Goal: Navigation & Orientation: Find specific page/section

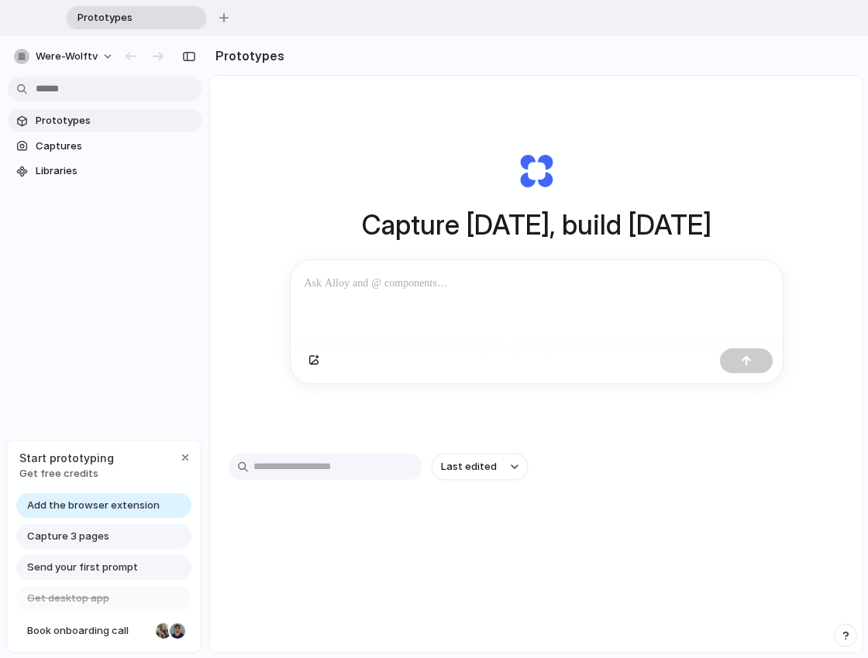
click at [97, 122] on span "Prototypes" at bounding box center [116, 120] width 160 height 15
click at [54, 146] on span "Captures" at bounding box center [116, 146] width 160 height 15
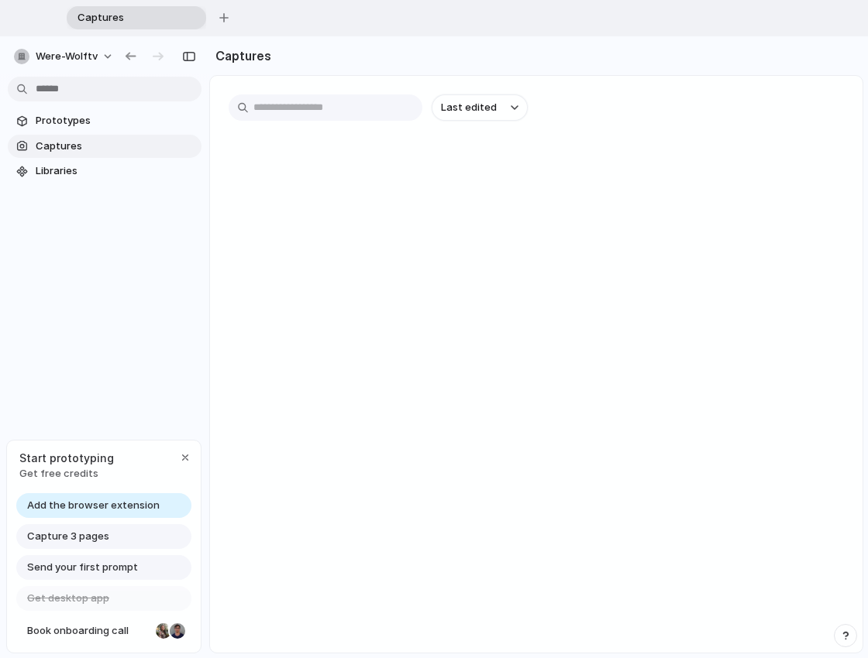
click at [352, 184] on main "Last edited" at bounding box center [536, 364] width 654 height 579
click at [227, 14] on div "button" at bounding box center [223, 17] width 9 height 9
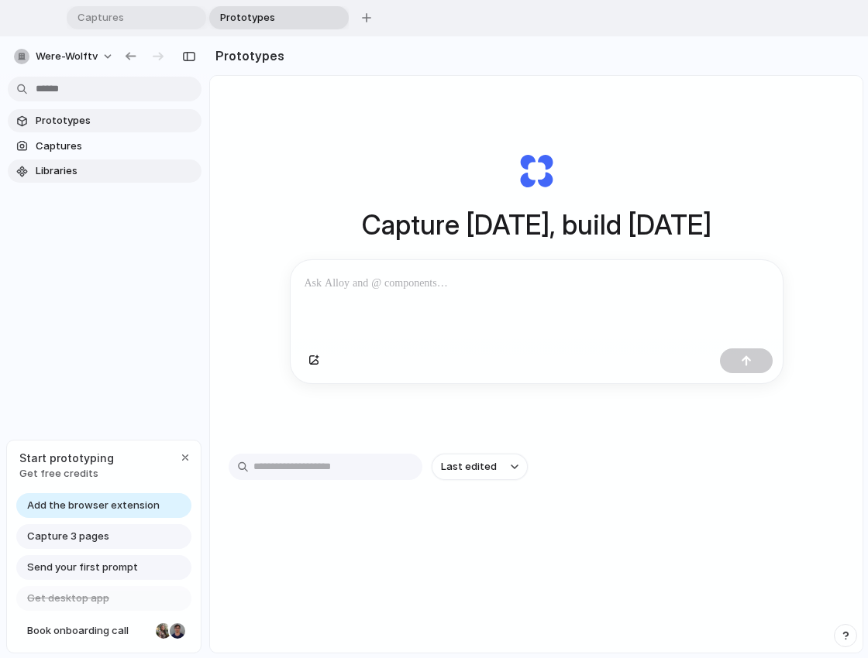
click at [53, 167] on span "Libraries" at bounding box center [116, 170] width 160 height 15
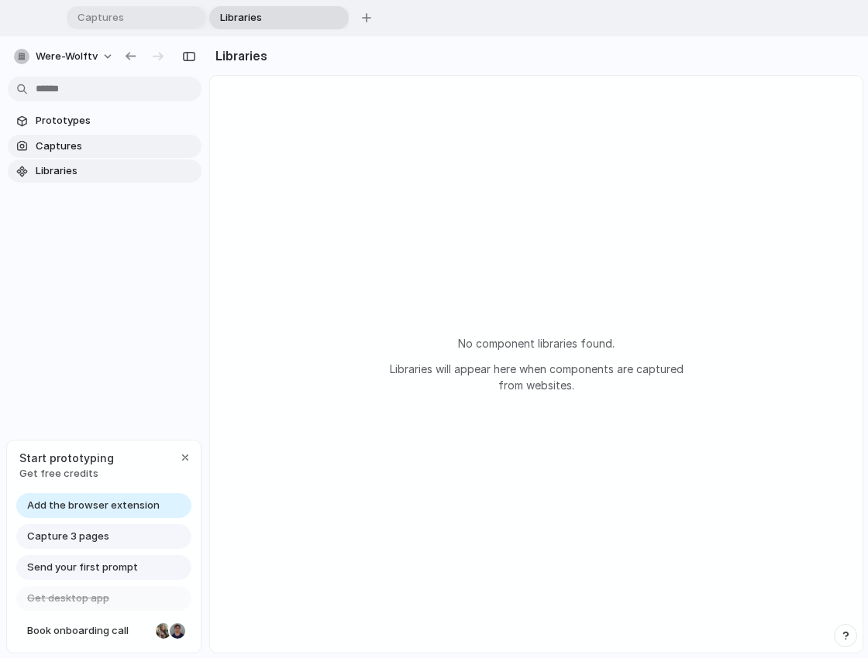
click at [68, 150] on span "Captures" at bounding box center [116, 146] width 160 height 15
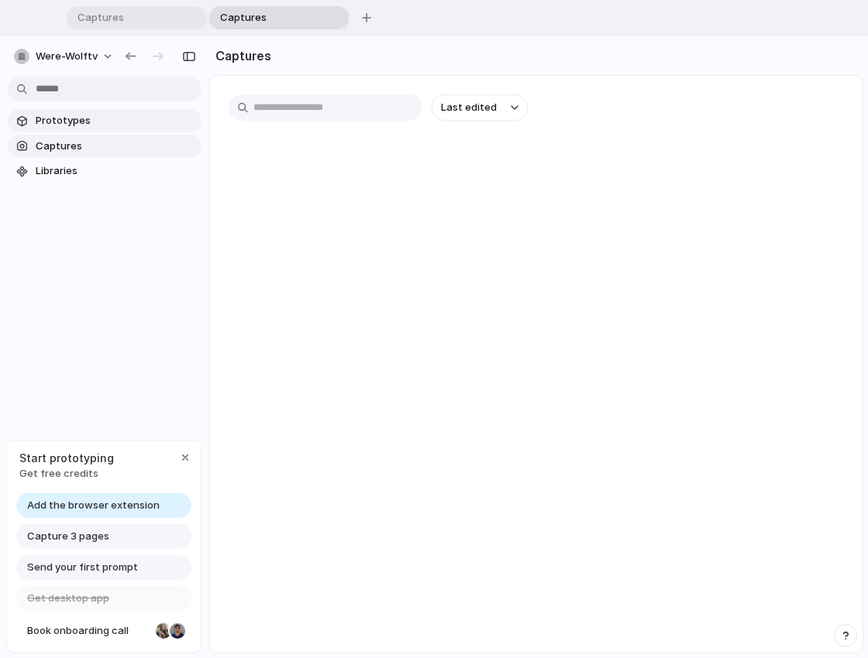
click at [72, 115] on span "Prototypes" at bounding box center [116, 120] width 160 height 15
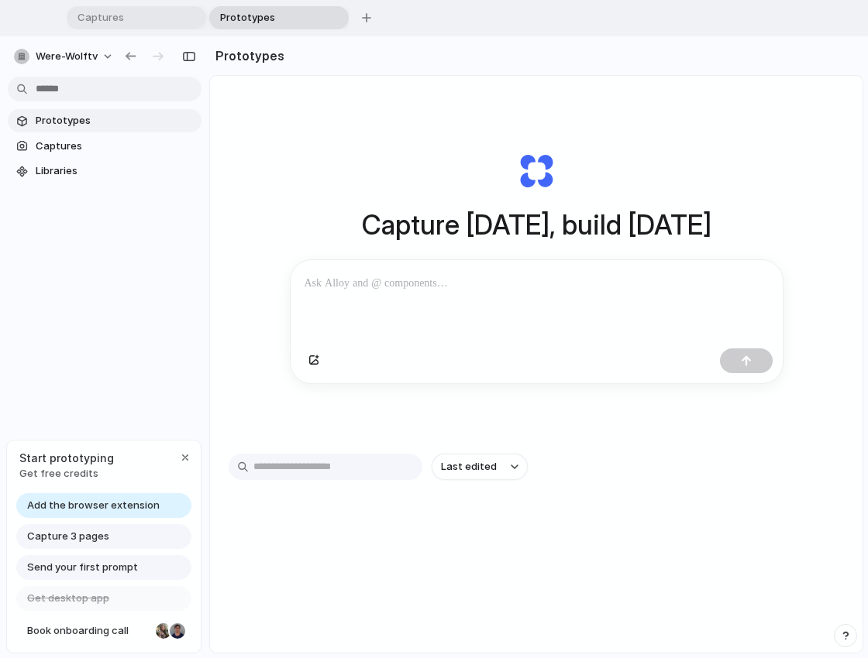
click at [132, 284] on div "Prototypes Captures Libraries" at bounding box center [104, 210] width 209 height 349
click at [464, 300] on div at bounding box center [537, 301] width 492 height 82
click at [43, 144] on span "Captures" at bounding box center [116, 146] width 160 height 15
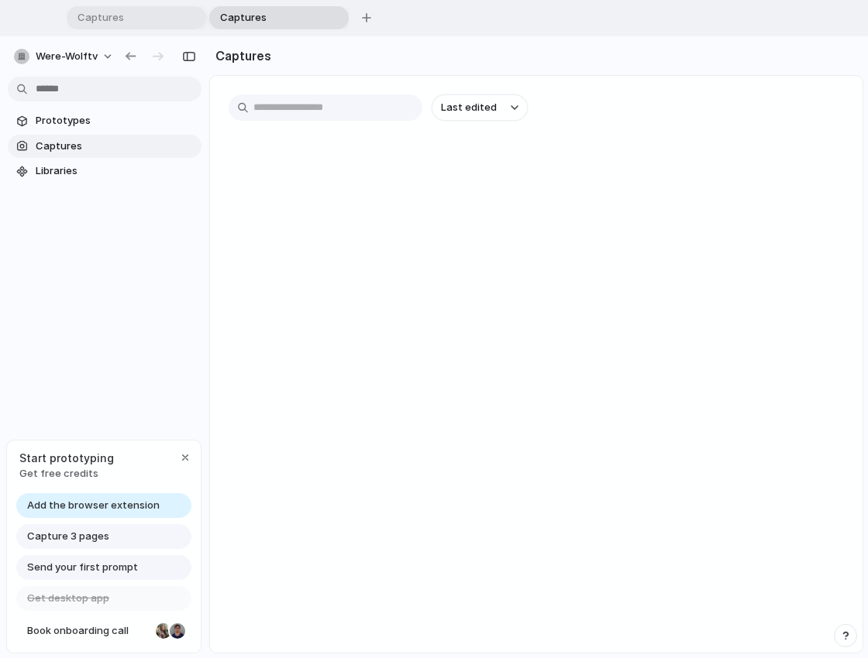
click at [370, 147] on div "Last edited" at bounding box center [536, 114] width 652 height 77
click at [310, 105] on input "text" at bounding box center [326, 108] width 194 height 26
click at [462, 107] on span "Last edited" at bounding box center [469, 107] width 56 height 15
click at [345, 201] on div "Last edited Last created Alphabetical" at bounding box center [434, 329] width 868 height 658
click at [342, 201] on main "Last edited" at bounding box center [536, 364] width 654 height 579
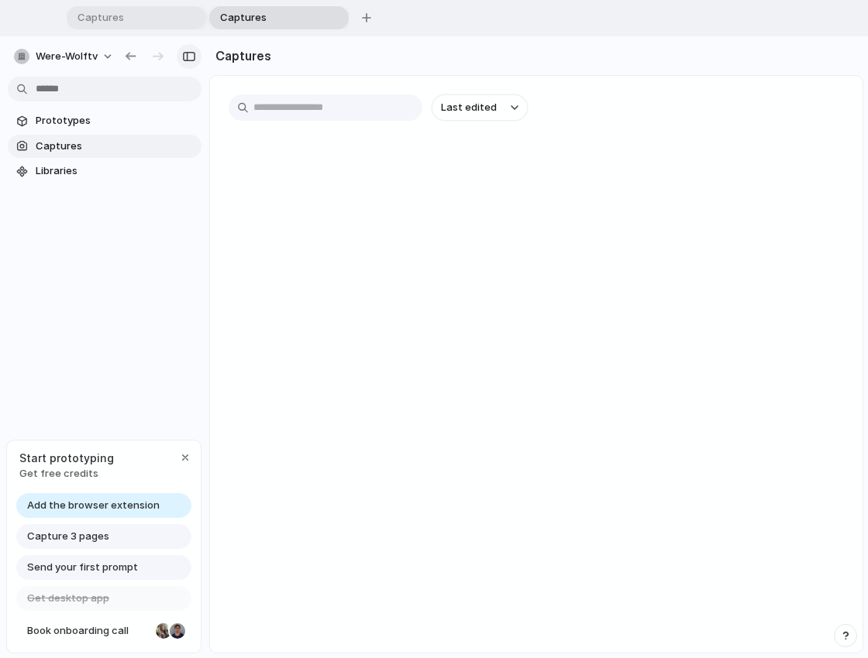
click at [184, 57] on div "button" at bounding box center [189, 56] width 14 height 11
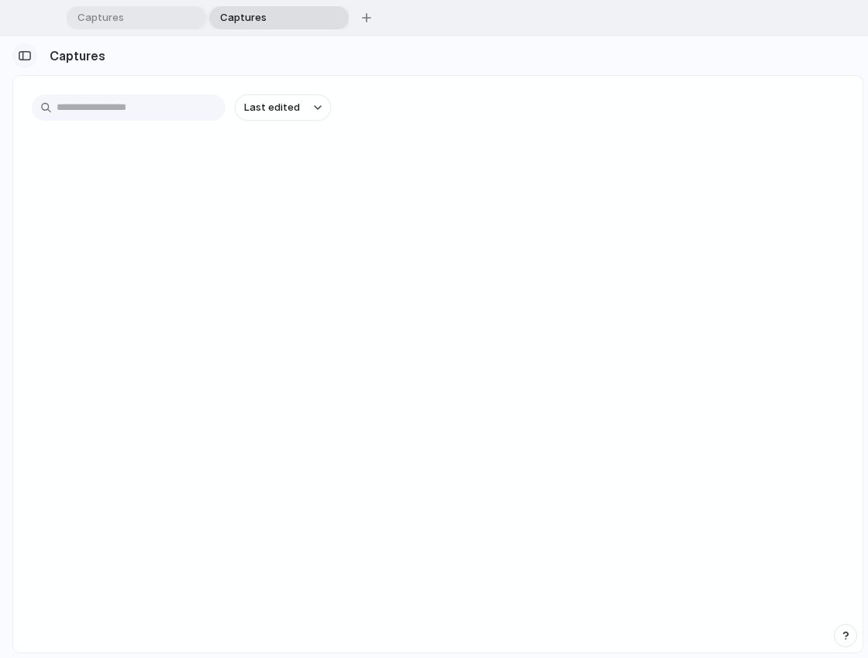
click at [26, 60] on div "button" at bounding box center [25, 55] width 14 height 11
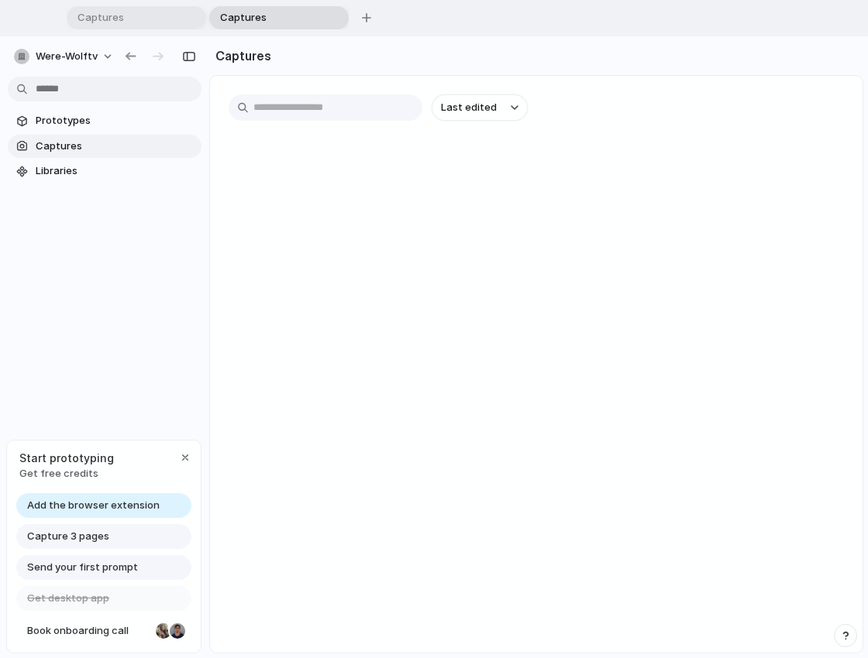
click at [151, 294] on div "Prototypes Captures Libraries" at bounding box center [104, 210] width 209 height 349
click at [186, 461] on div "button" at bounding box center [185, 458] width 12 height 12
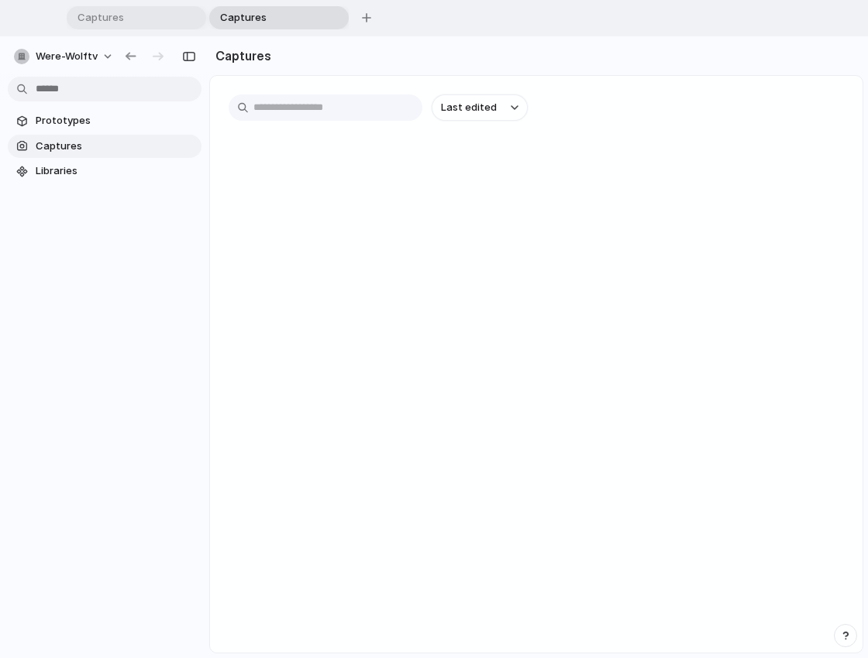
click at [156, 332] on div "Prototypes Captures Libraries" at bounding box center [104, 210] width 209 height 349
click at [69, 155] on link "Captures" at bounding box center [105, 146] width 194 height 23
click at [67, 163] on span "Libraries" at bounding box center [116, 170] width 160 height 15
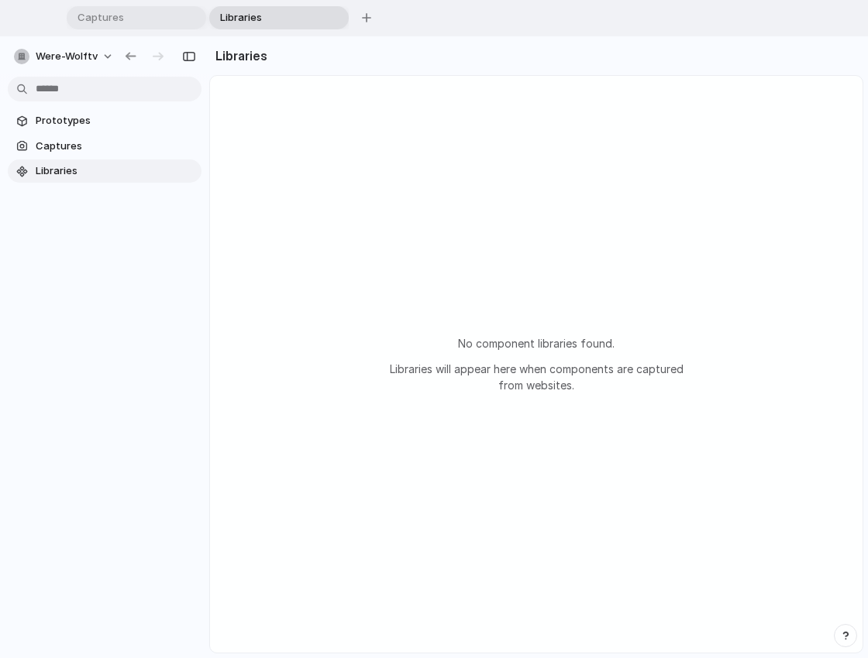
click at [542, 409] on div "No component libraries found. Libraries will appear here when components are ca…" at bounding box center [536, 364] width 652 height 577
click at [436, 301] on div "No component libraries found. Libraries will appear here when components are ca…" at bounding box center [536, 364] width 652 height 577
click at [67, 125] on span "Prototypes" at bounding box center [116, 120] width 160 height 15
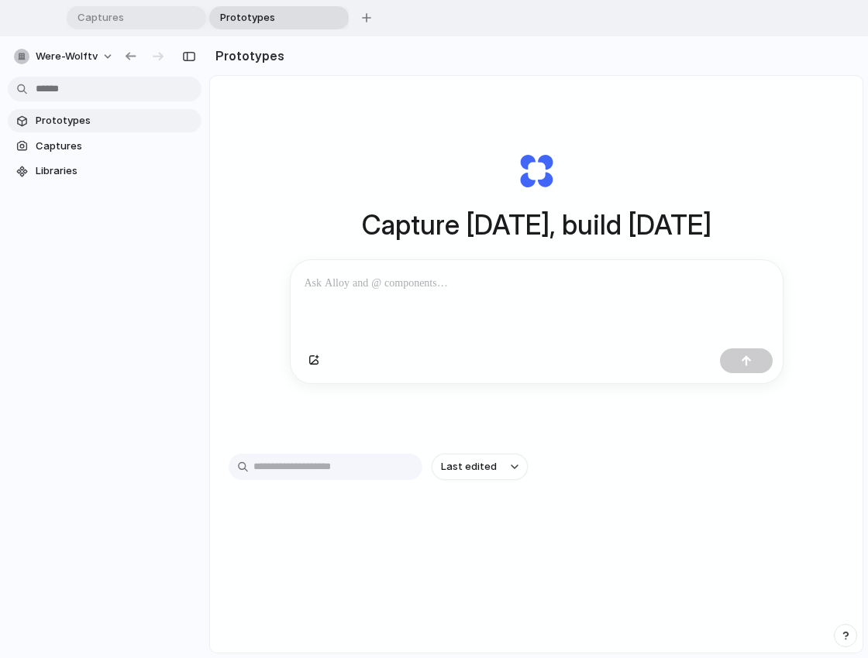
click at [456, 281] on p at bounding box center [536, 283] width 464 height 19
click at [308, 366] on div "button" at bounding box center [313, 360] width 11 height 9
click at [716, 552] on div "Last edited" at bounding box center [536, 522] width 615 height 136
click at [585, 360] on div at bounding box center [537, 362] width 492 height 41
click at [75, 147] on span "Captures" at bounding box center [116, 146] width 160 height 15
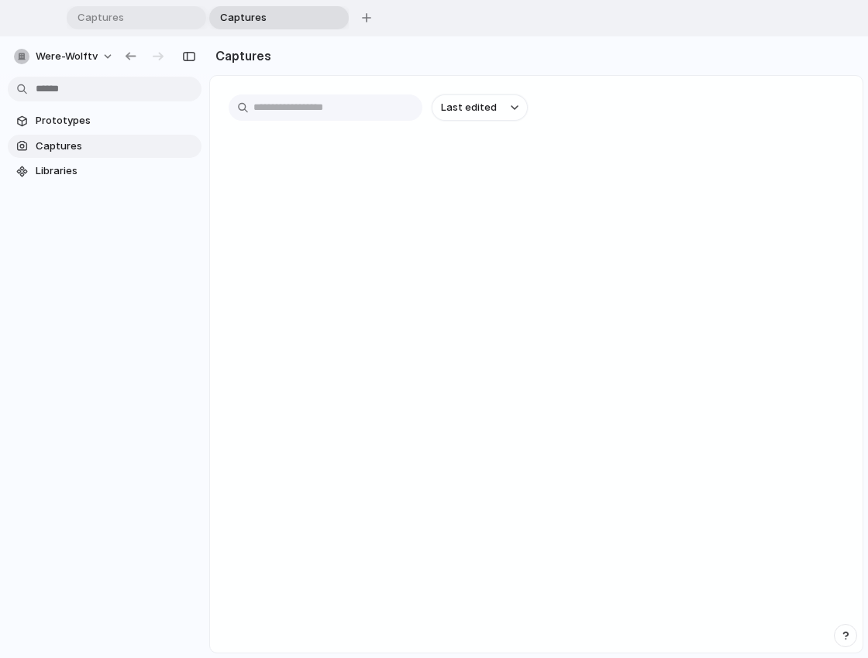
click at [442, 268] on main "Last edited" at bounding box center [536, 364] width 654 height 579
click at [336, 201] on main "Last edited" at bounding box center [536, 364] width 654 height 579
drag, startPoint x: 336, startPoint y: 201, endPoint x: 589, endPoint y: 225, distance: 253.7
click at [589, 225] on main "Last edited" at bounding box center [536, 364] width 654 height 579
click at [29, 115] on link "Prototypes" at bounding box center [105, 120] width 194 height 23
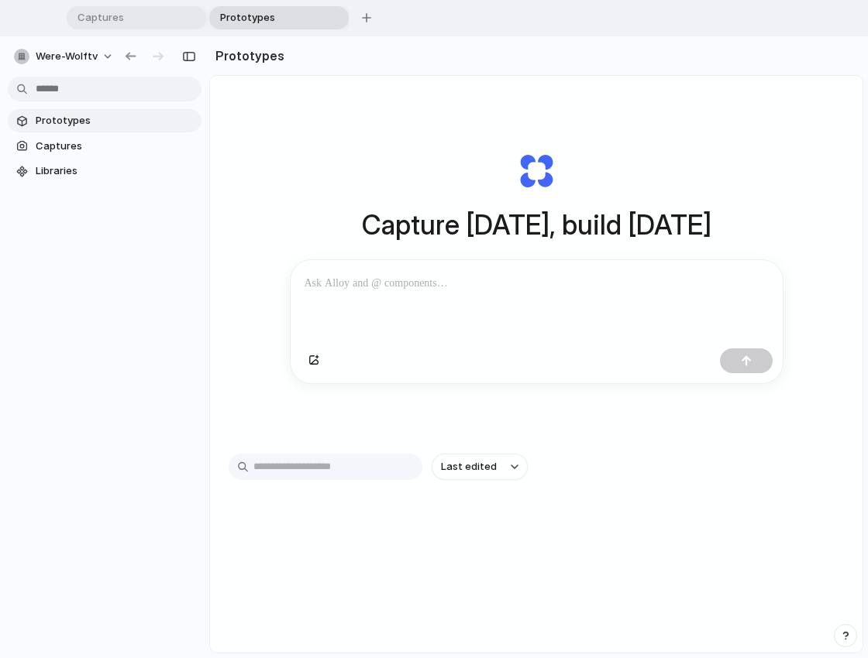
click at [359, 283] on p at bounding box center [536, 283] width 464 height 19
click at [700, 477] on div "Last edited" at bounding box center [536, 467] width 615 height 26
click at [473, 559] on div "Last edited" at bounding box center [536, 522] width 615 height 136
